Goal: Information Seeking & Learning: Learn about a topic

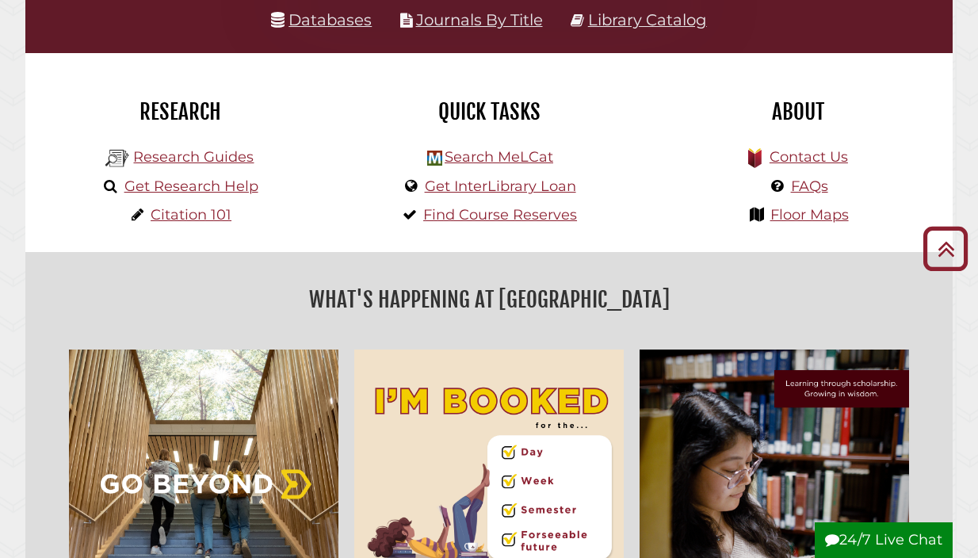
scroll to position [330, 0]
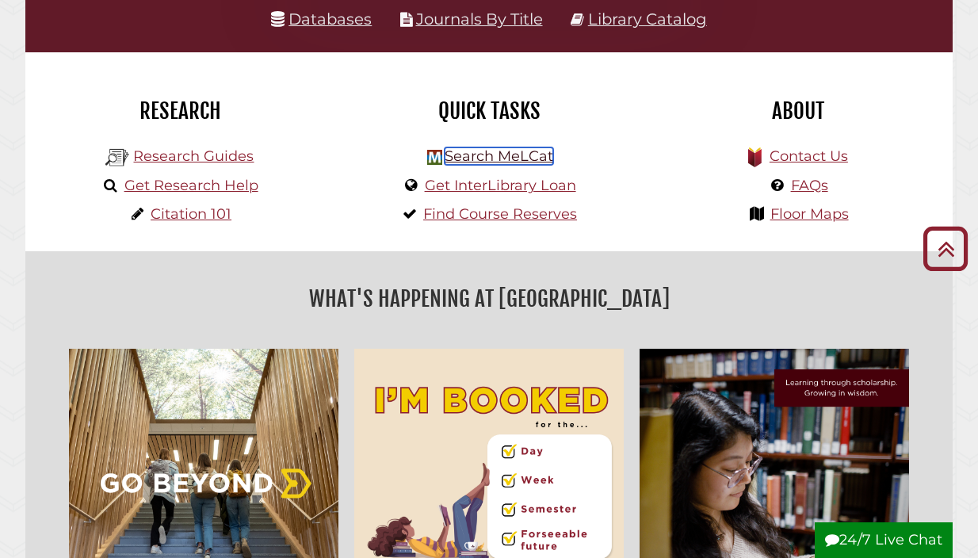
click at [473, 155] on link "Search MeLCat" at bounding box center [499, 155] width 109 height 17
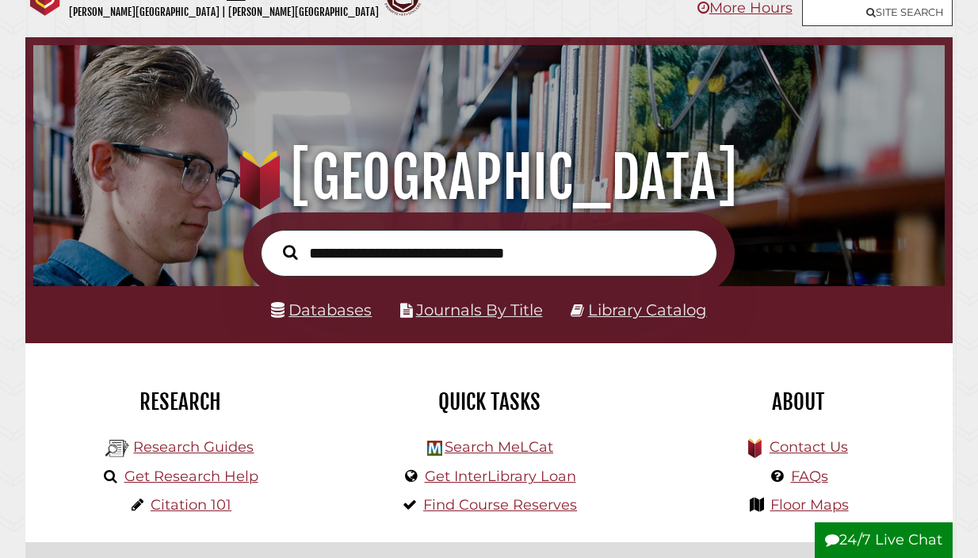
scroll to position [58, 0]
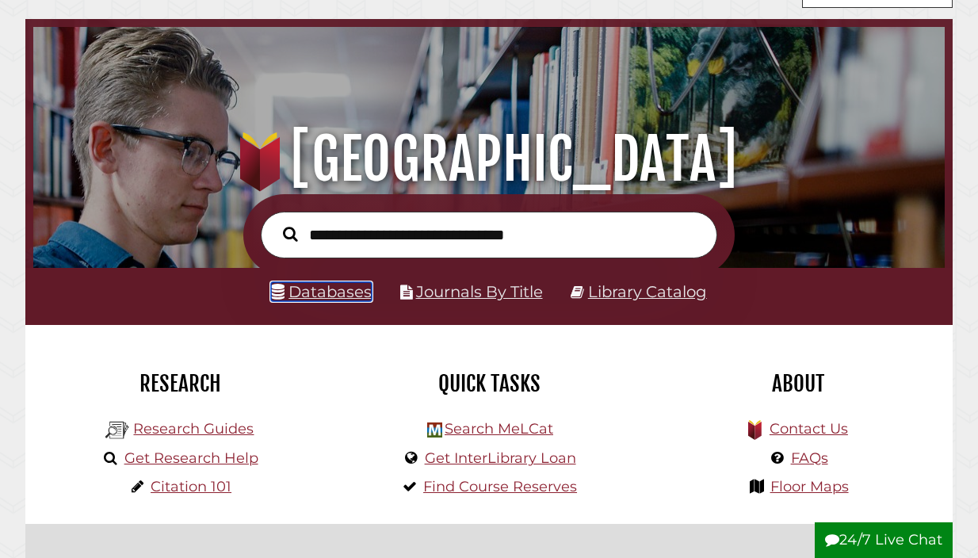
click at [323, 298] on link "Databases" at bounding box center [321, 291] width 101 height 19
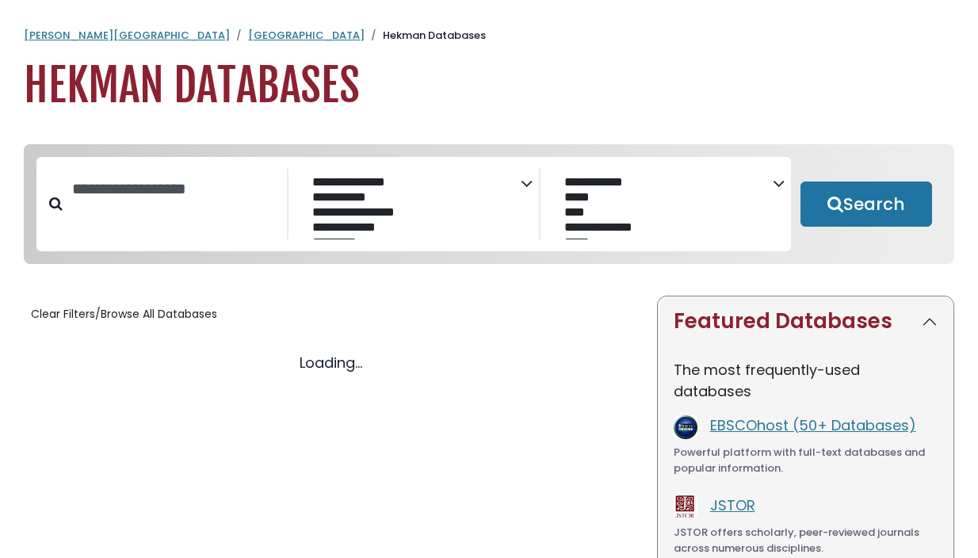
select select "Database Subject Filter"
select select "Database Vendors Filter"
select select "Database Subject Filter"
select select "Database Vendors Filter"
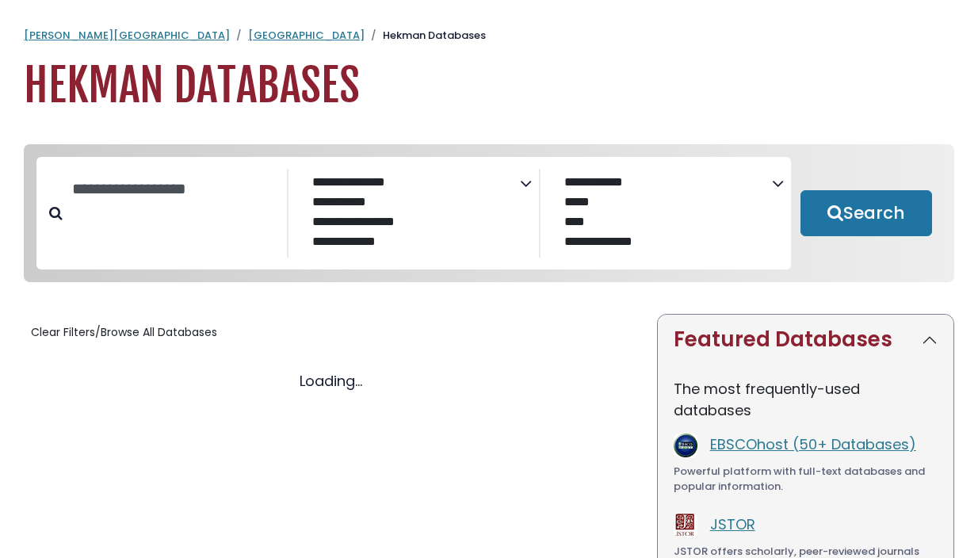
select select "Database Subject Filter"
select select "Database Vendors Filter"
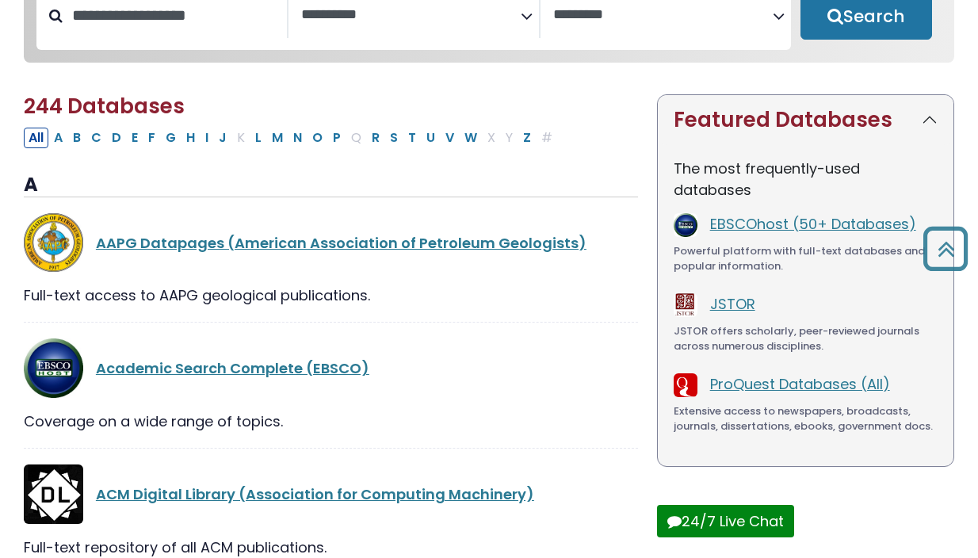
scroll to position [171, 0]
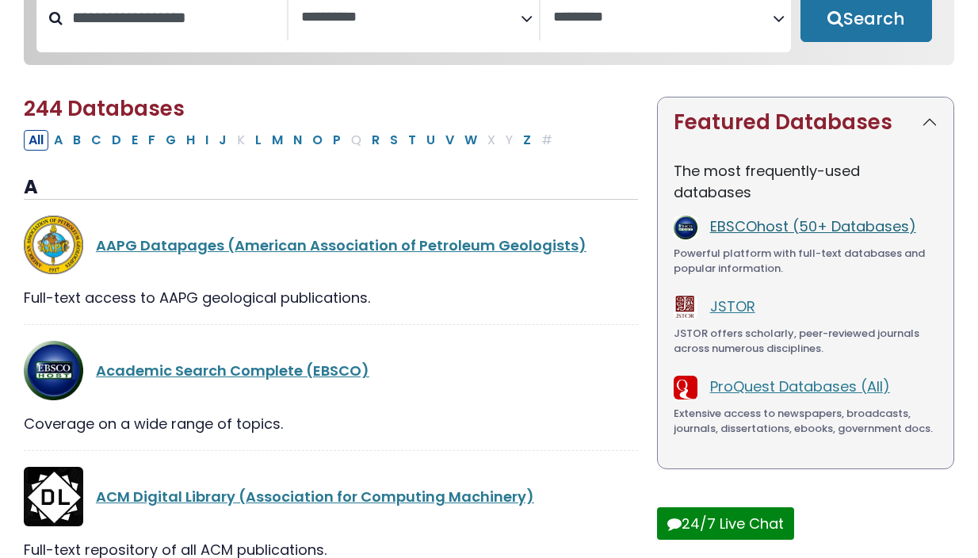
click at [716, 229] on link "EBSCOhost (50+ Databases)" at bounding box center [813, 226] width 206 height 20
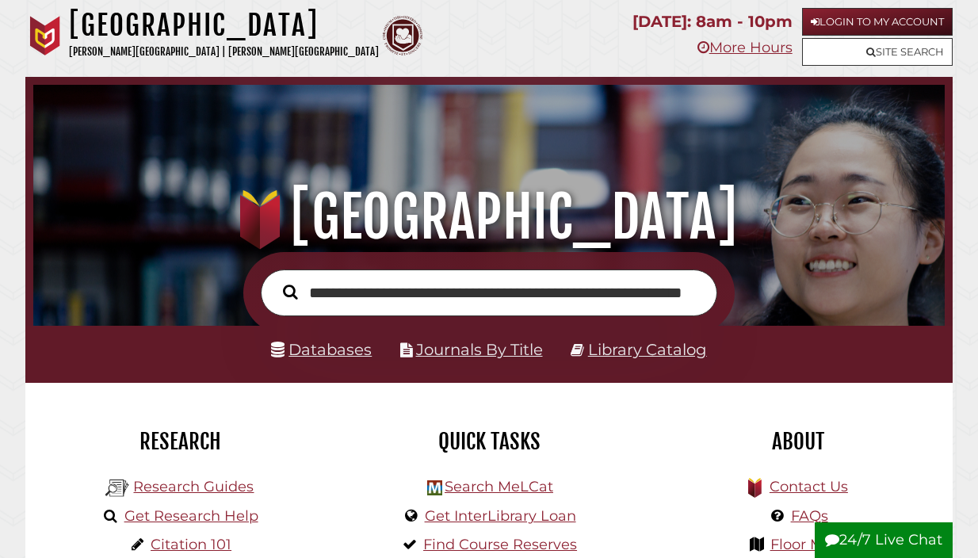
scroll to position [0, 41]
type input "**********"
click at [275, 280] on button "Search" at bounding box center [290, 291] width 30 height 22
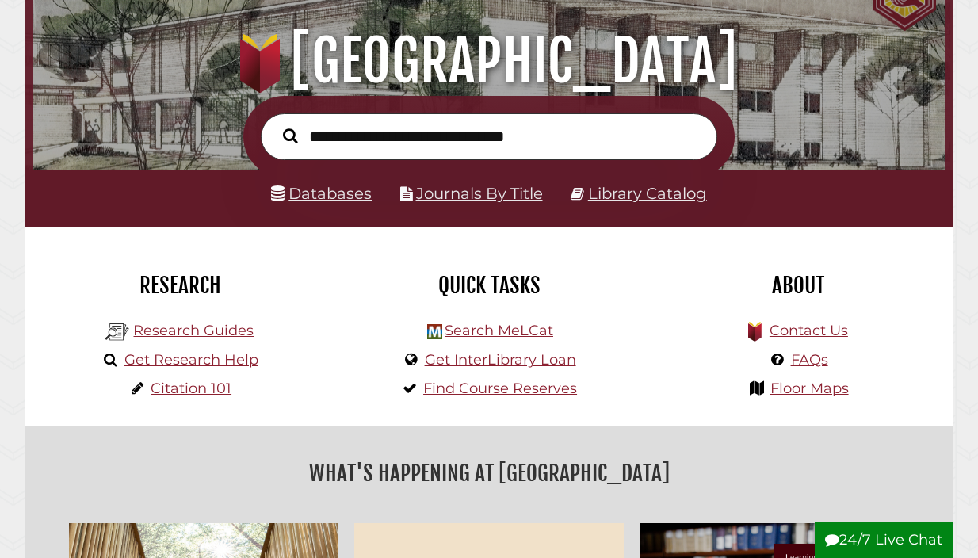
scroll to position [159, 0]
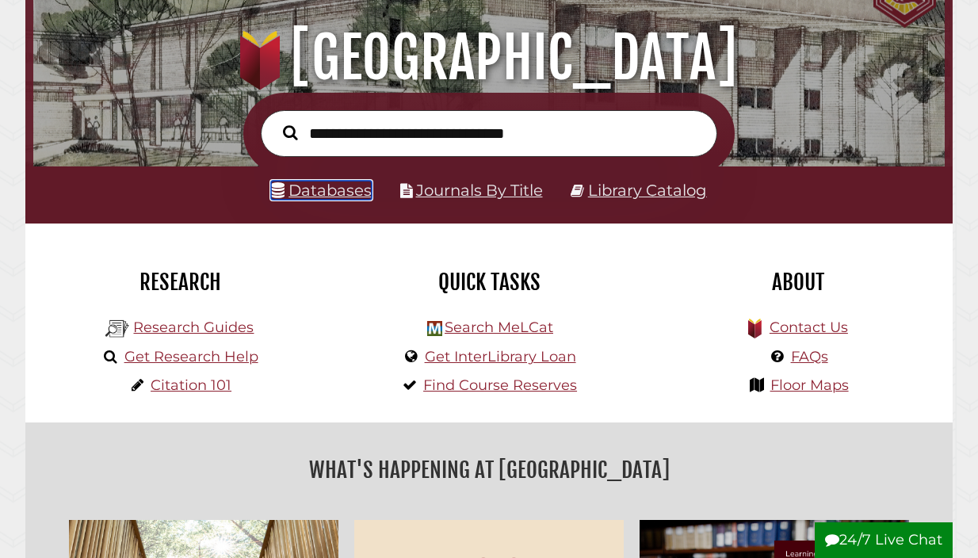
click at [303, 191] on link "Databases" at bounding box center [321, 190] width 101 height 19
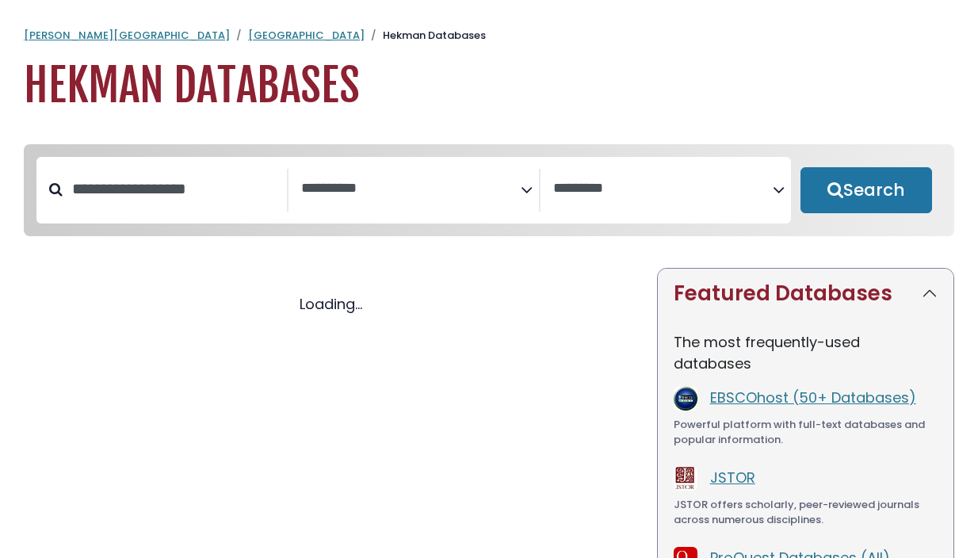
select select "Database Subject Filter"
select select "Database Vendors Filter"
select select "Database Subject Filter"
select select "Database Vendors Filter"
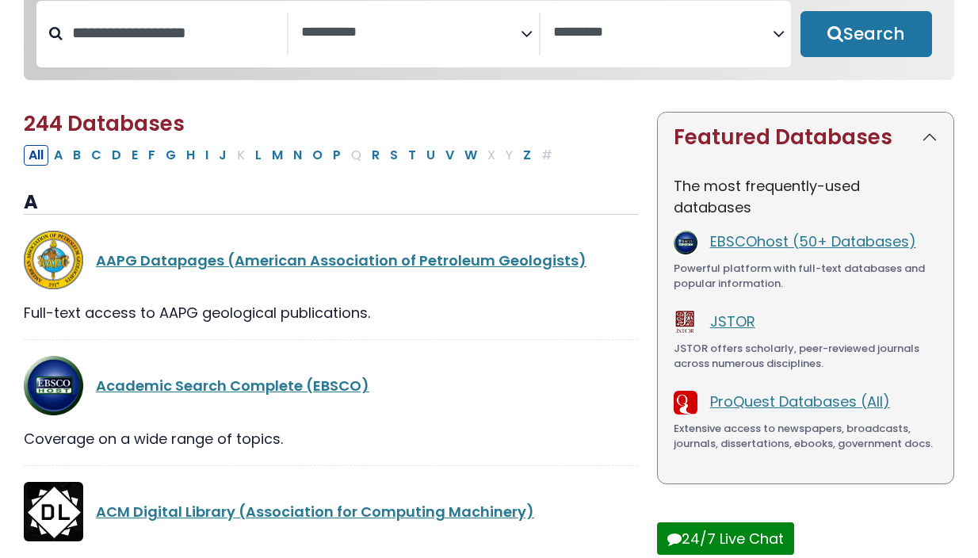
scroll to position [168, 0]
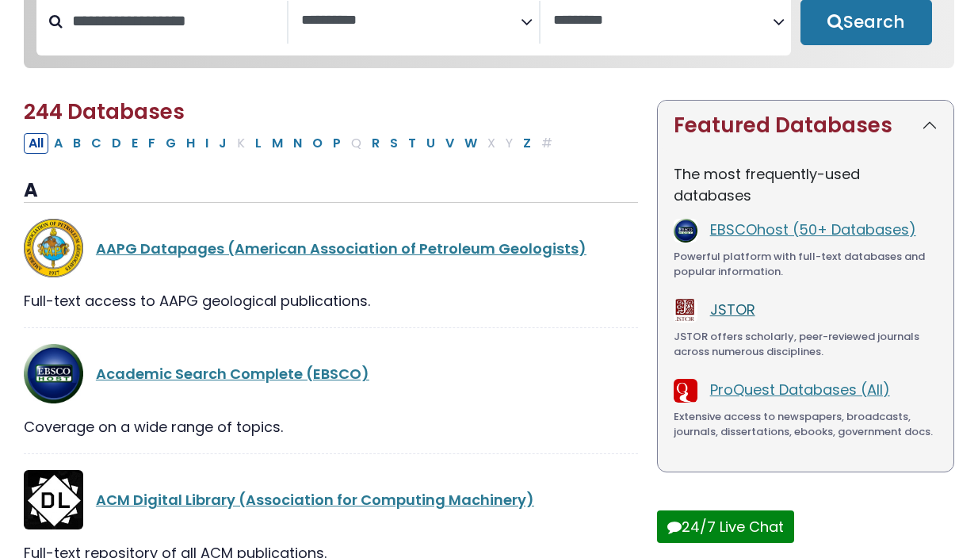
click at [726, 311] on link "JSTOR" at bounding box center [732, 310] width 45 height 20
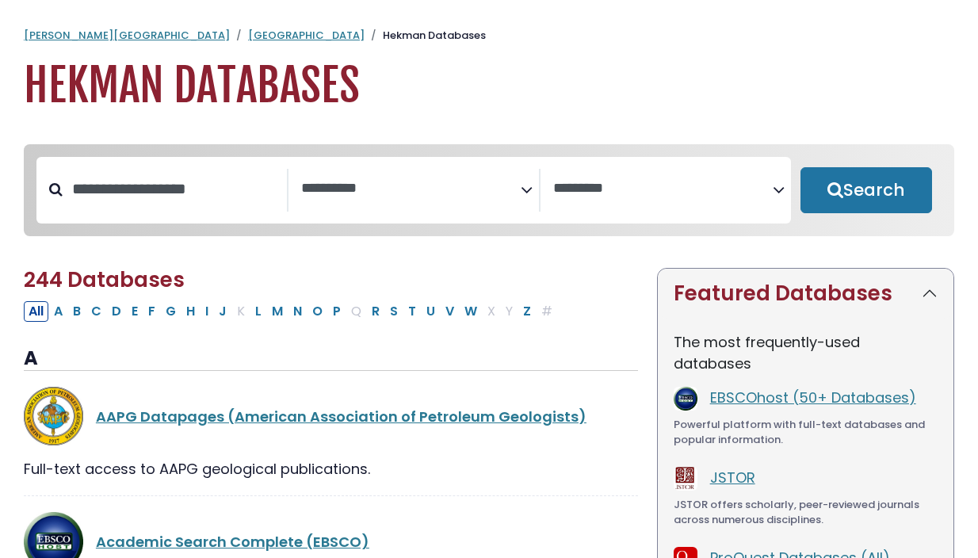
select select "Database Subject Filter"
select select "Database Vendors Filter"
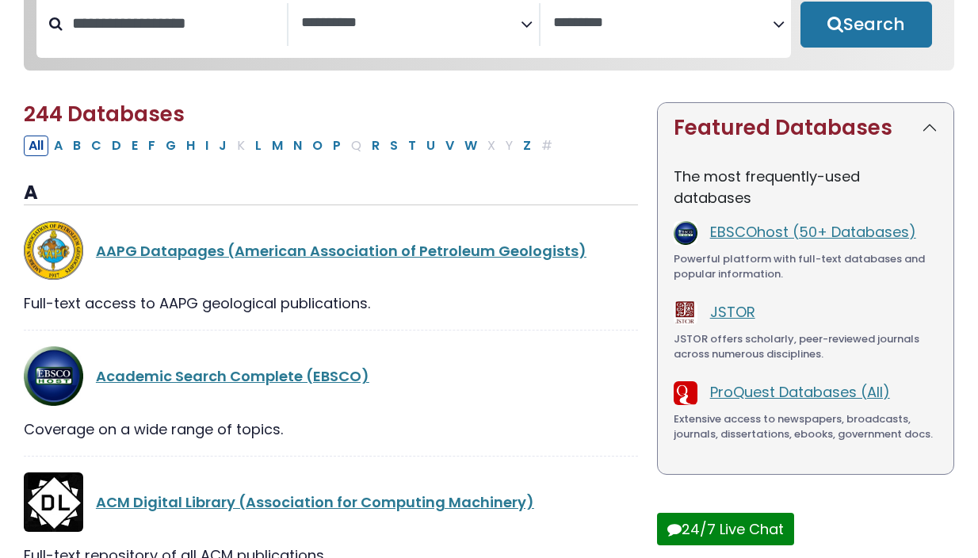
scroll to position [168, 0]
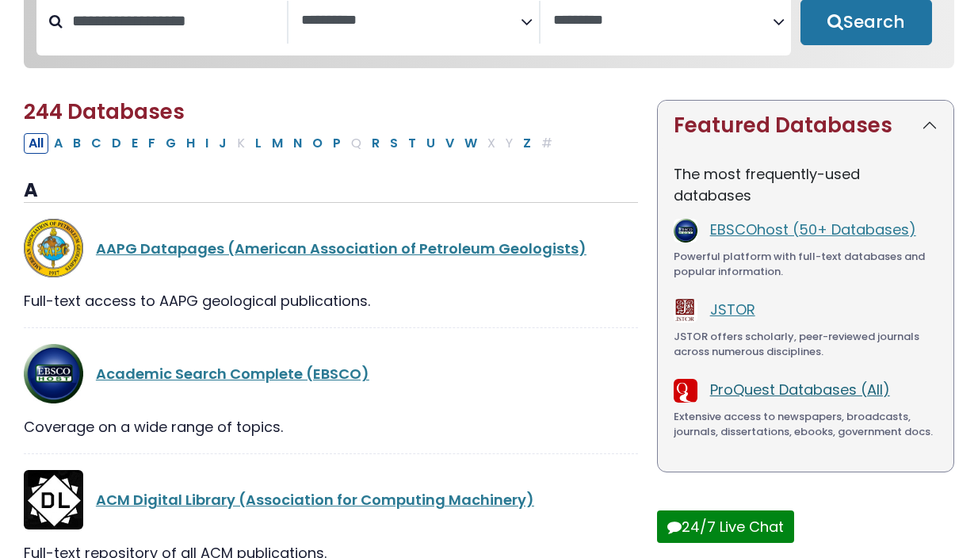
click at [764, 393] on link "ProQuest Databases (All)" at bounding box center [800, 390] width 180 height 20
